Goal: Navigation & Orientation: Understand site structure

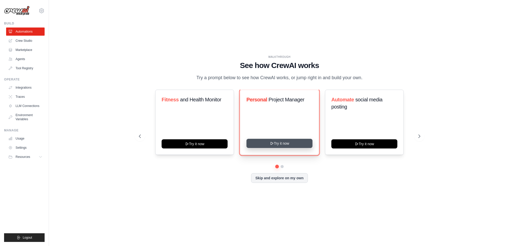
click at [288, 144] on button "Try it now" at bounding box center [280, 143] width 66 height 9
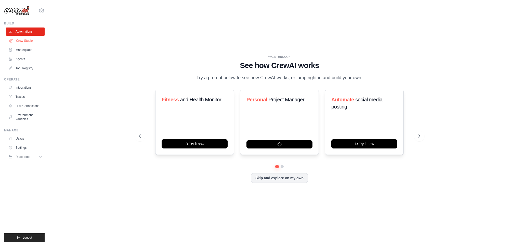
click at [21, 40] on link "Crew Studio" at bounding box center [26, 41] width 39 height 8
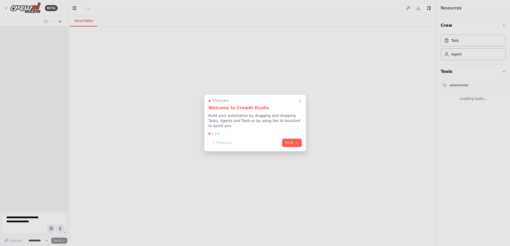
select select "****"
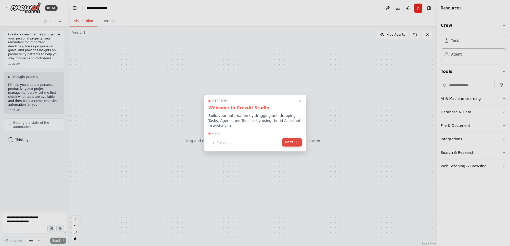
click at [290, 140] on button "Next" at bounding box center [292, 142] width 20 height 8
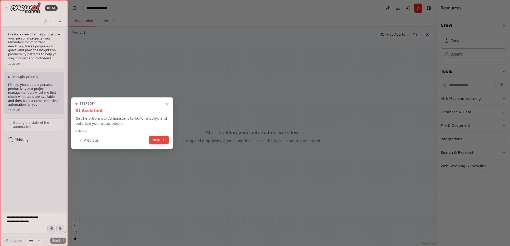
click at [155, 143] on button "Next" at bounding box center [159, 140] width 20 height 8
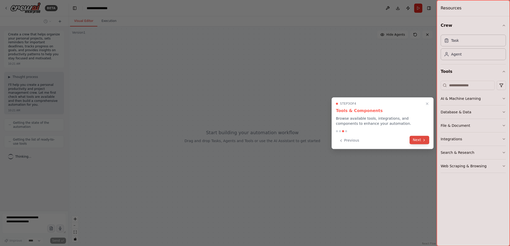
click at [418, 139] on button "Next" at bounding box center [420, 140] width 20 height 8
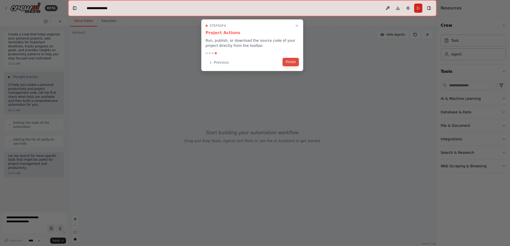
click at [291, 63] on button "Finish" at bounding box center [291, 62] width 16 height 8
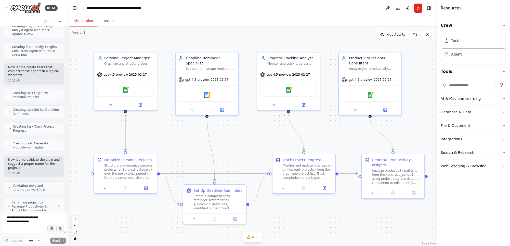
scroll to position [286, 0]
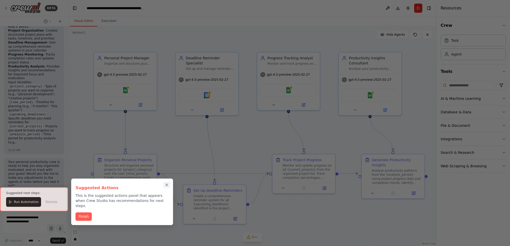
click at [169, 184] on button "Close walkthrough" at bounding box center [166, 185] width 7 height 7
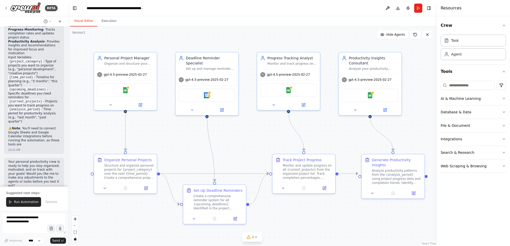
scroll to position [580, 0]
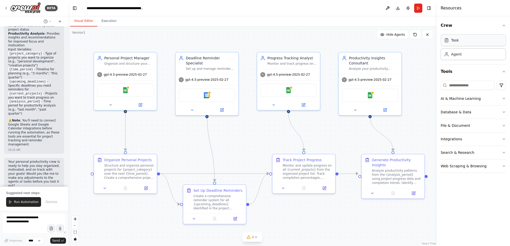
click at [460, 43] on div "Task" at bounding box center [473, 40] width 65 height 12
click at [453, 56] on div "Agent" at bounding box center [456, 54] width 10 height 5
click at [139, 103] on icon at bounding box center [140, 104] width 3 height 3
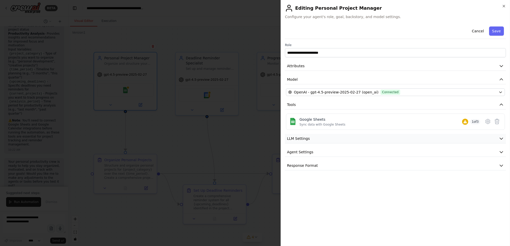
click at [315, 138] on button "LLM Settings" at bounding box center [395, 138] width 221 height 9
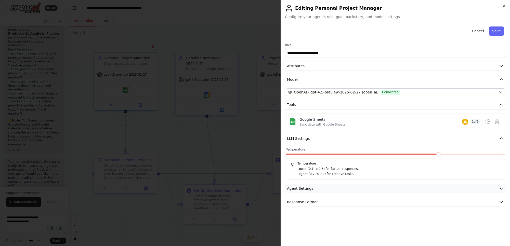
click at [376, 186] on button "Agent Settings" at bounding box center [395, 188] width 221 height 9
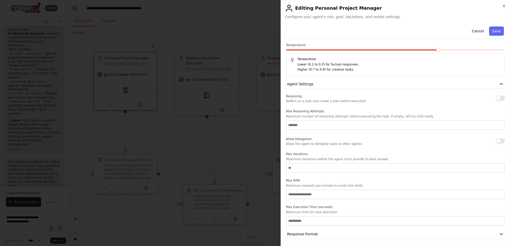
scroll to position [105, 0]
click at [334, 235] on button "Response Format" at bounding box center [395, 233] width 221 height 9
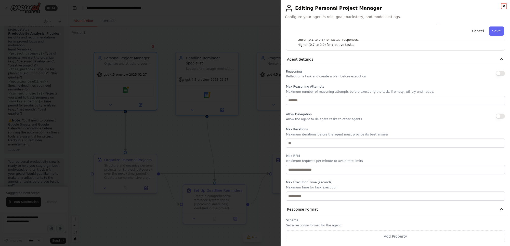
click at [504, 7] on icon "button" at bounding box center [504, 6] width 2 height 2
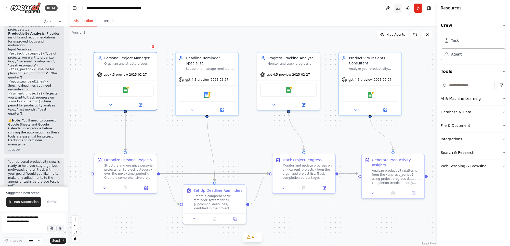
click at [399, 7] on button "Download" at bounding box center [398, 8] width 8 height 9
click at [6, 6] on div "BETA" at bounding box center [31, 7] width 54 height 11
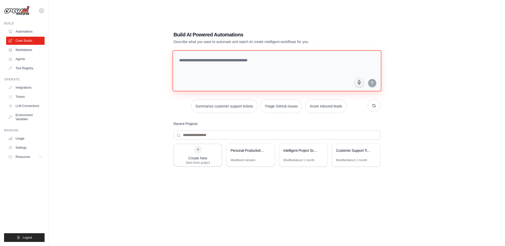
click at [200, 59] on textarea at bounding box center [277, 70] width 209 height 41
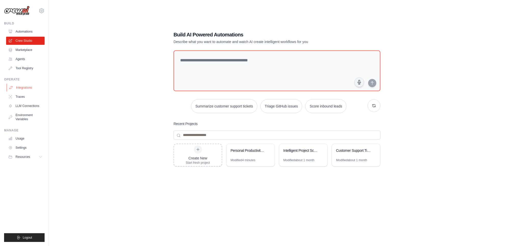
click at [30, 89] on link "Integrations" at bounding box center [26, 88] width 39 height 8
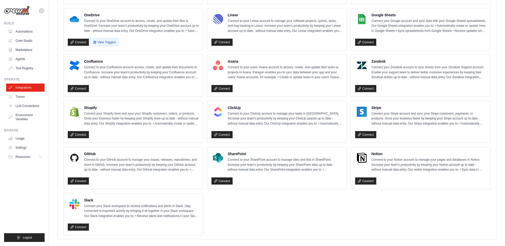
scroll to position [288, 0]
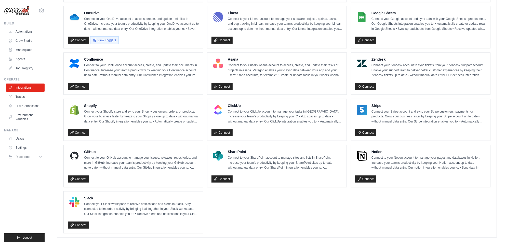
click at [307, 210] on ul "Box Connect to your Box account to access, create, and update files in Box. Inc…" at bounding box center [276, 49] width 427 height 367
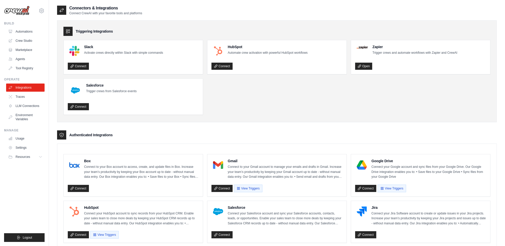
scroll to position [32, 0]
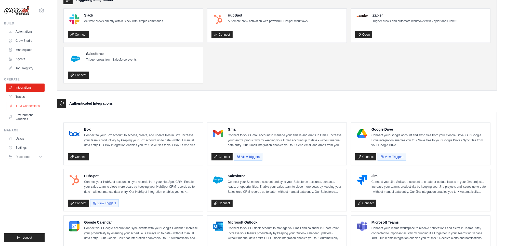
click at [26, 109] on link "LLM Connections" at bounding box center [26, 106] width 39 height 8
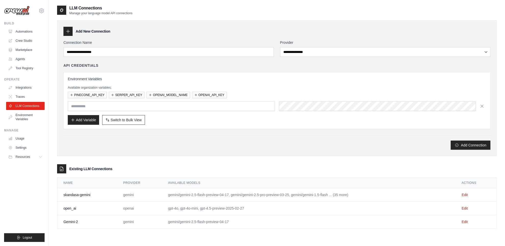
scroll to position [10, 0]
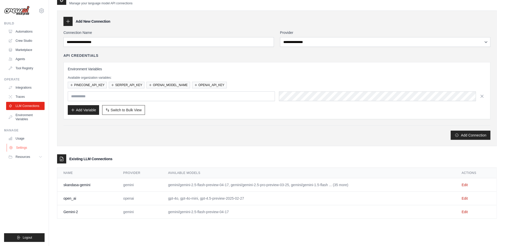
click at [17, 147] on link "Settings" at bounding box center [26, 148] width 39 height 8
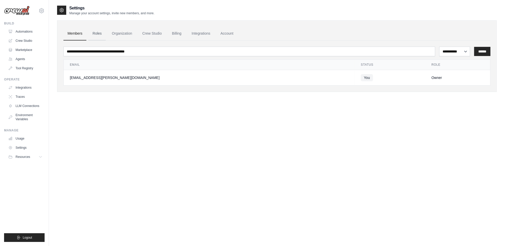
click at [97, 35] on link "Roles" at bounding box center [96, 34] width 17 height 14
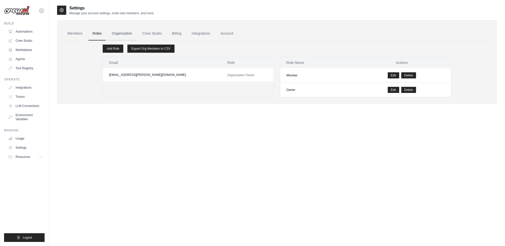
click at [118, 36] on link "Organization" at bounding box center [122, 34] width 28 height 14
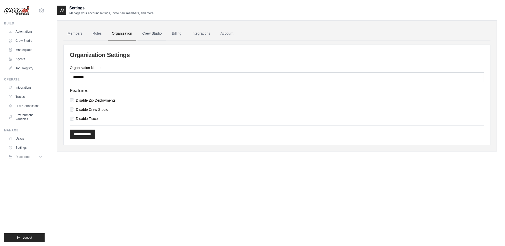
click at [151, 34] on link "Crew Studio" at bounding box center [152, 34] width 28 height 14
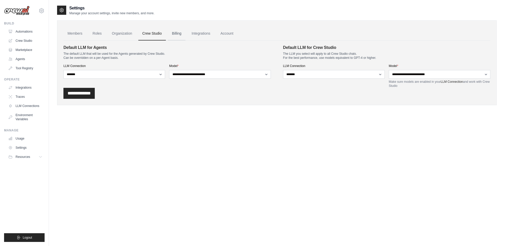
click at [175, 34] on link "Billing" at bounding box center [177, 34] width 18 height 14
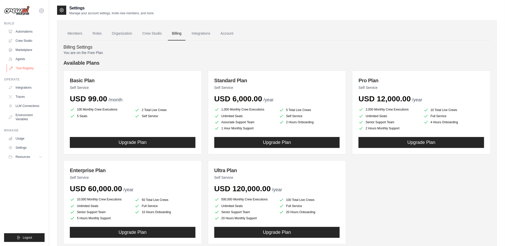
click at [22, 66] on link "Tool Registry" at bounding box center [26, 68] width 39 height 8
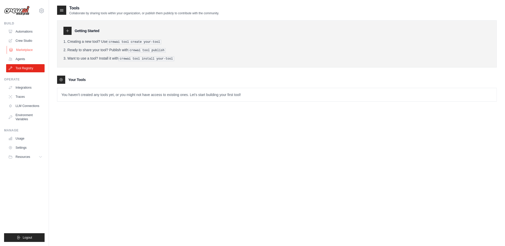
click at [29, 49] on link "Marketplace" at bounding box center [26, 50] width 39 height 8
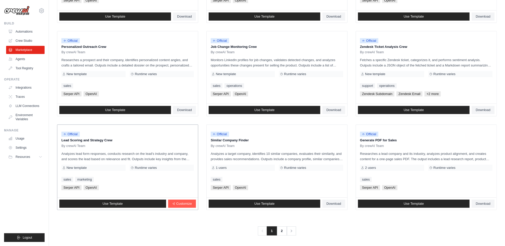
scroll to position [226, 0]
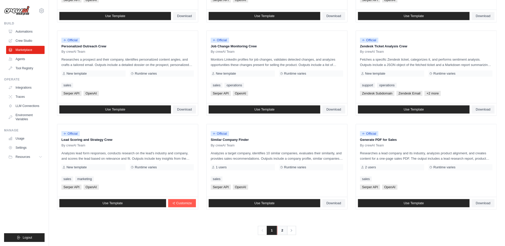
click at [283, 231] on link "2" at bounding box center [282, 230] width 10 height 9
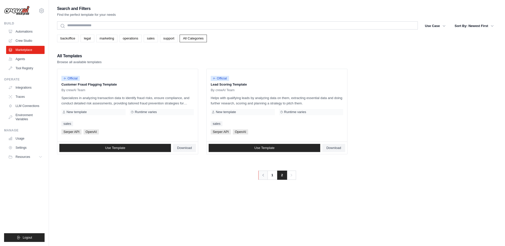
click at [264, 175] on icon "Pagination" at bounding box center [263, 175] width 5 height 5
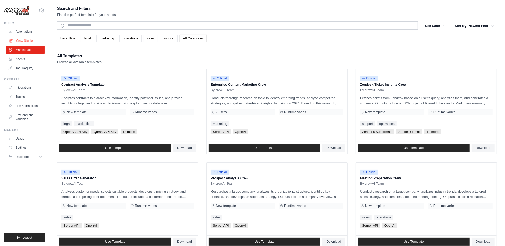
click at [23, 39] on link "Crew Studio" at bounding box center [26, 41] width 39 height 8
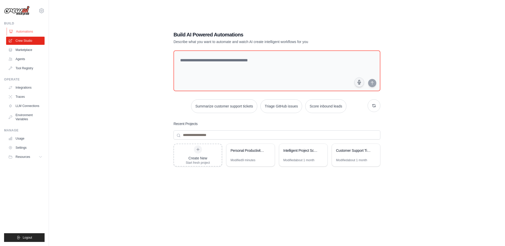
click at [23, 31] on link "Automations" at bounding box center [26, 32] width 39 height 8
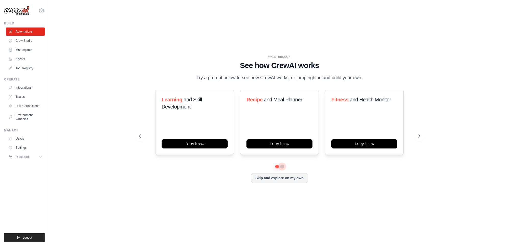
click at [282, 168] on button at bounding box center [282, 167] width 4 height 4
click at [277, 167] on button at bounding box center [277, 167] width 4 height 4
